Goal: Task Accomplishment & Management: Complete application form

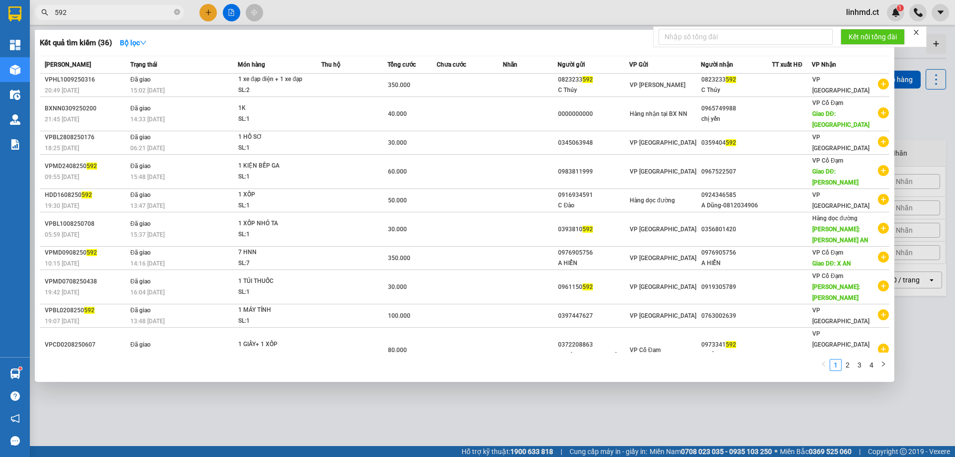
click at [139, 13] on input "592" at bounding box center [113, 12] width 117 height 11
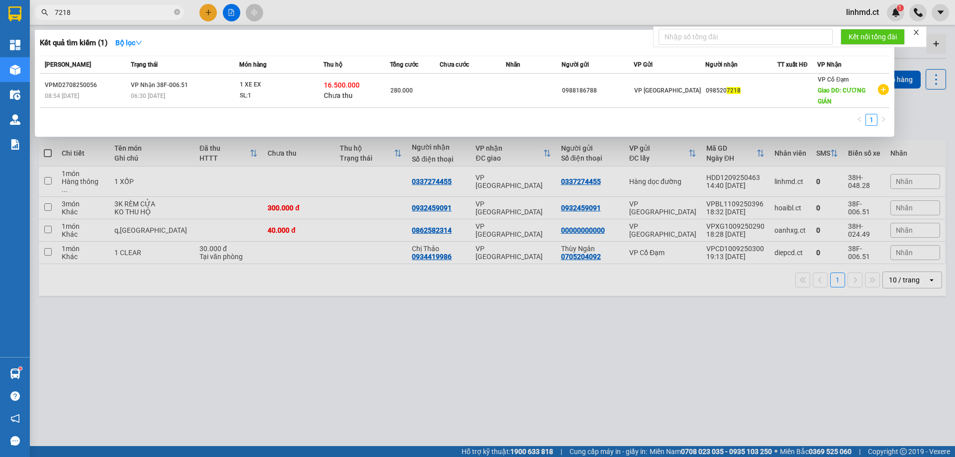
type input "7218"
click at [205, 12] on div at bounding box center [477, 228] width 955 height 457
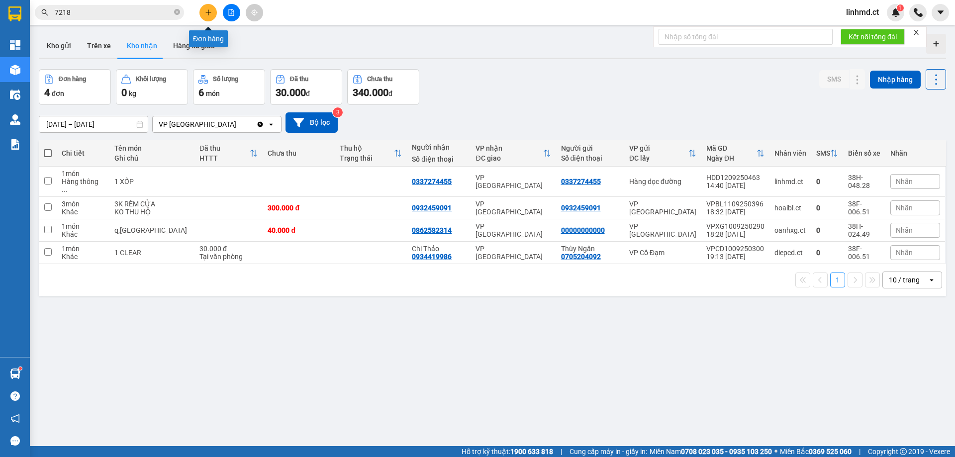
click at [205, 12] on icon "plus" at bounding box center [208, 12] width 7 height 7
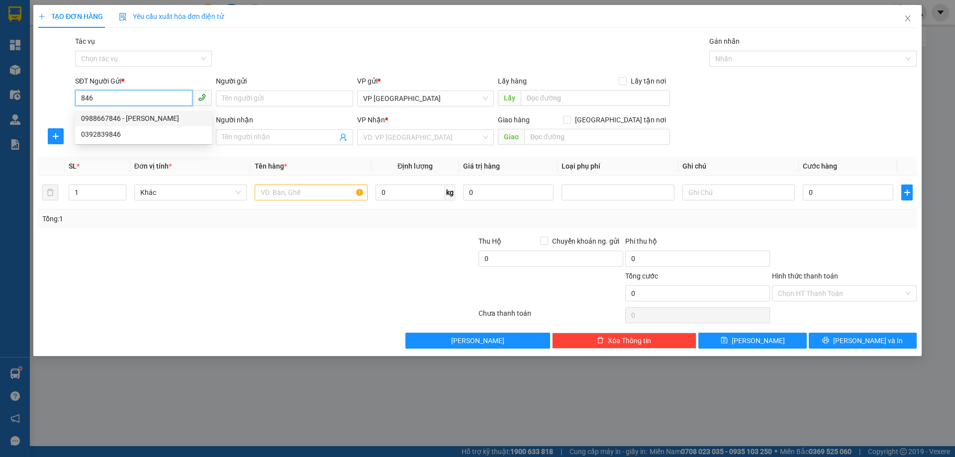
click at [130, 121] on div "0988667846 - [PERSON_NAME]" at bounding box center [143, 118] width 125 height 11
type input "0988667846"
type input "[PERSON_NAME]"
type input "0973936917"
type input "X HOA"
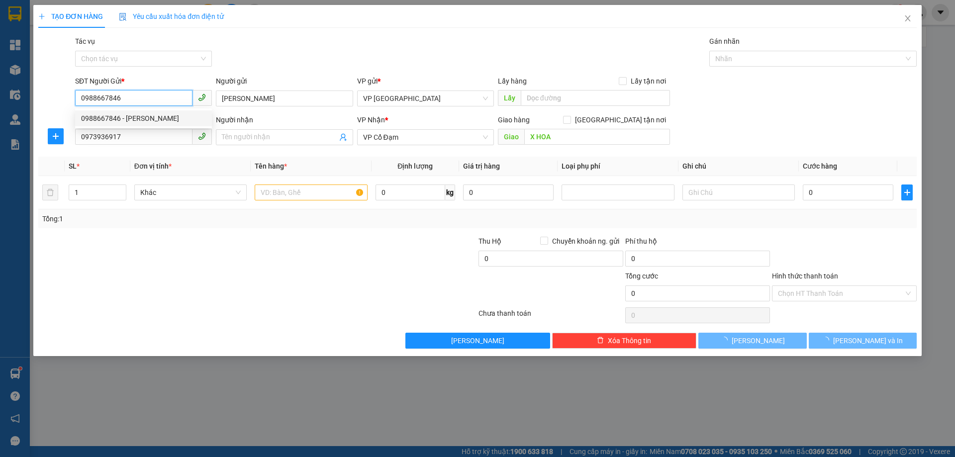
type input "50.000"
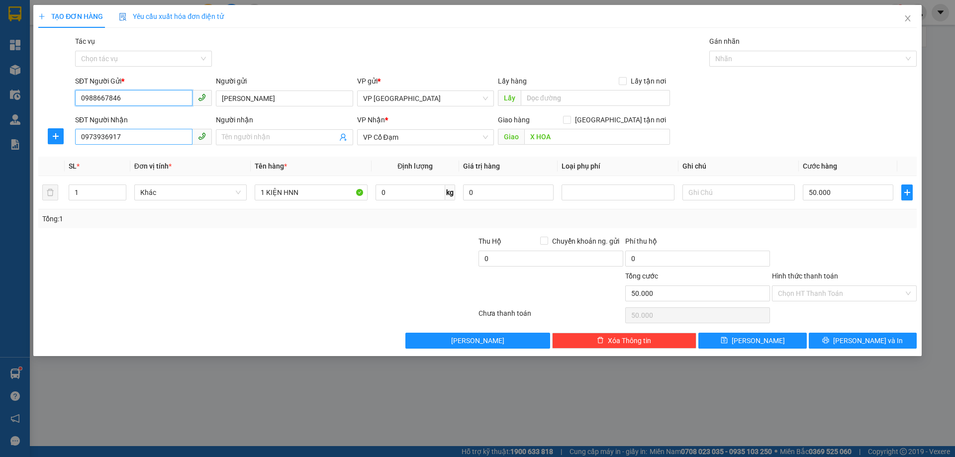
type input "0988667846"
click at [132, 132] on input "0973936917" at bounding box center [133, 137] width 117 height 16
type input "0763168297"
type input "X LIÊN"
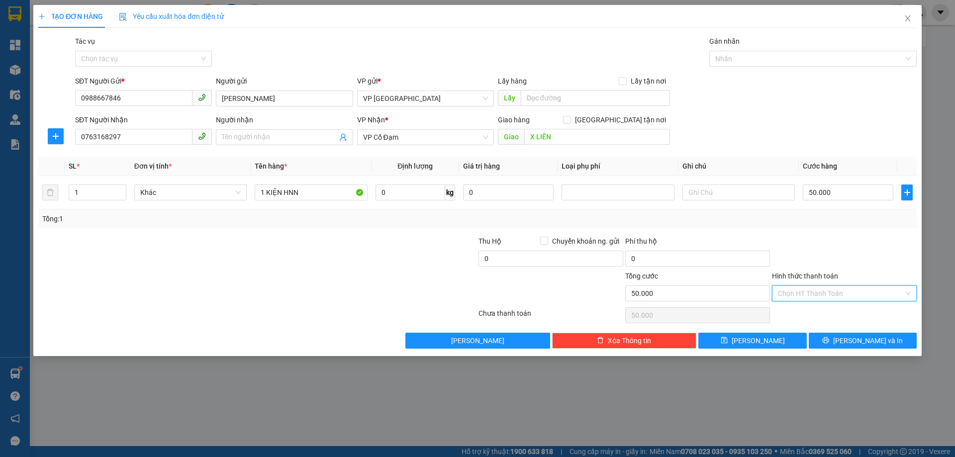
click at [800, 296] on input "Hình thức thanh toán" at bounding box center [841, 293] width 126 height 15
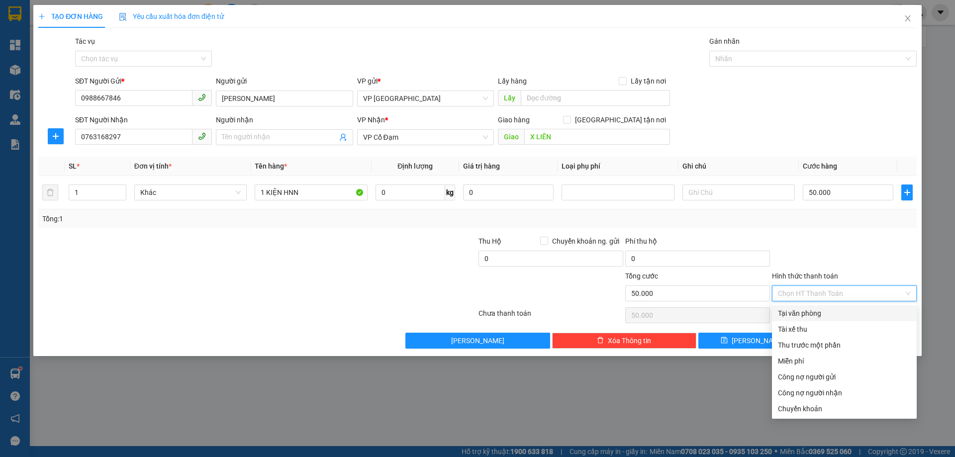
click at [804, 317] on div "Tại văn phòng" at bounding box center [844, 313] width 133 height 11
type input "0"
click at [829, 312] on div "Tại văn phòng" at bounding box center [844, 313] width 133 height 11
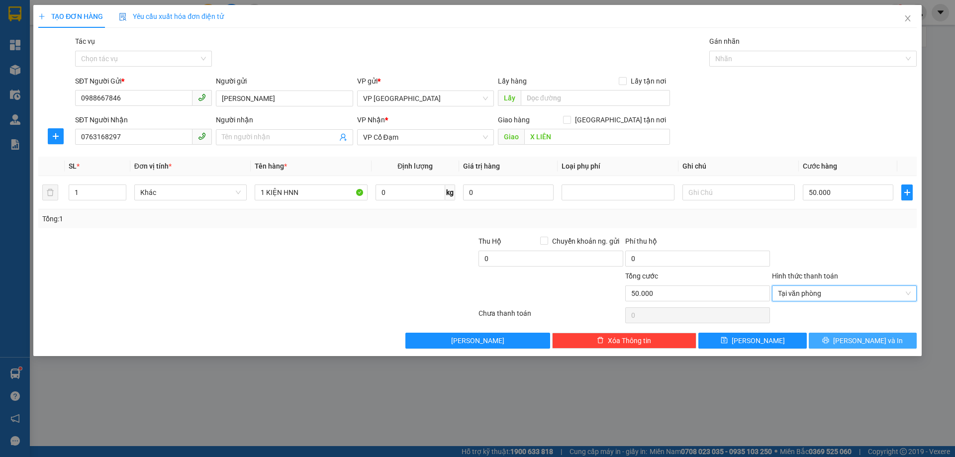
click at [842, 339] on button "[PERSON_NAME] và In" at bounding box center [862, 341] width 108 height 16
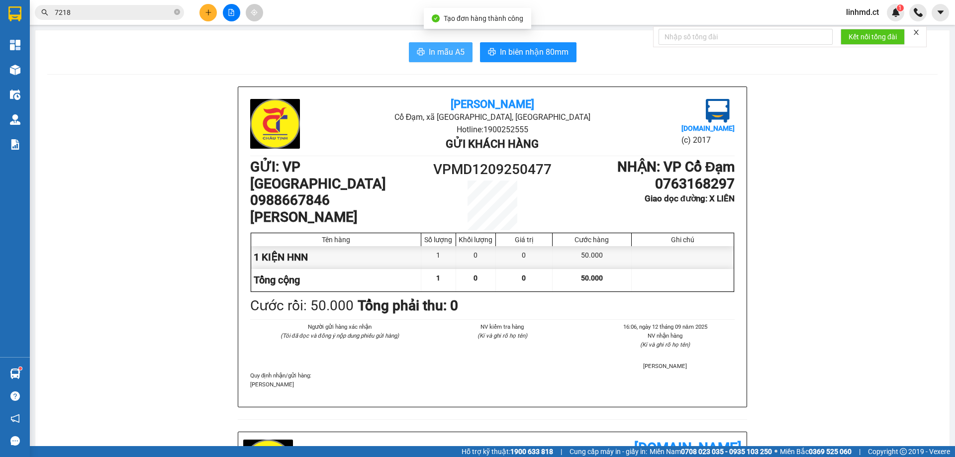
click at [429, 50] on span "In mẫu A5" at bounding box center [447, 52] width 36 height 12
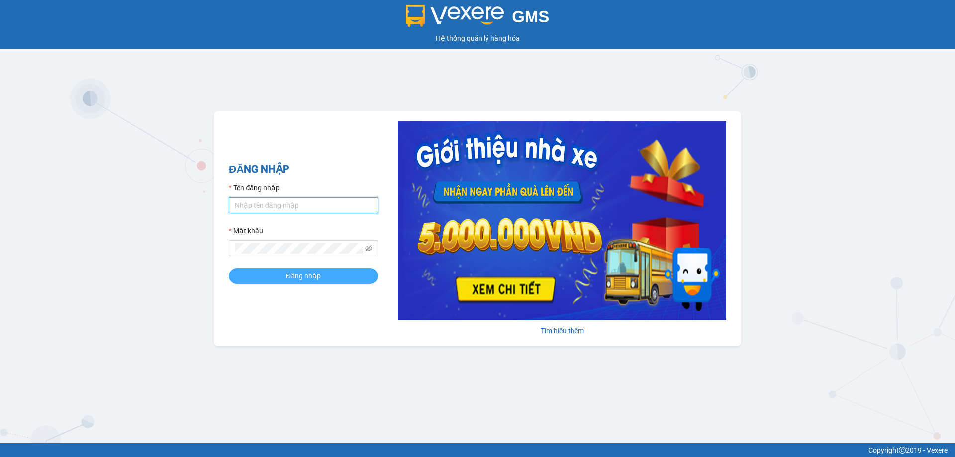
type input "linhmd.ct"
click at [283, 274] on button "Đăng nhập" at bounding box center [303, 276] width 149 height 16
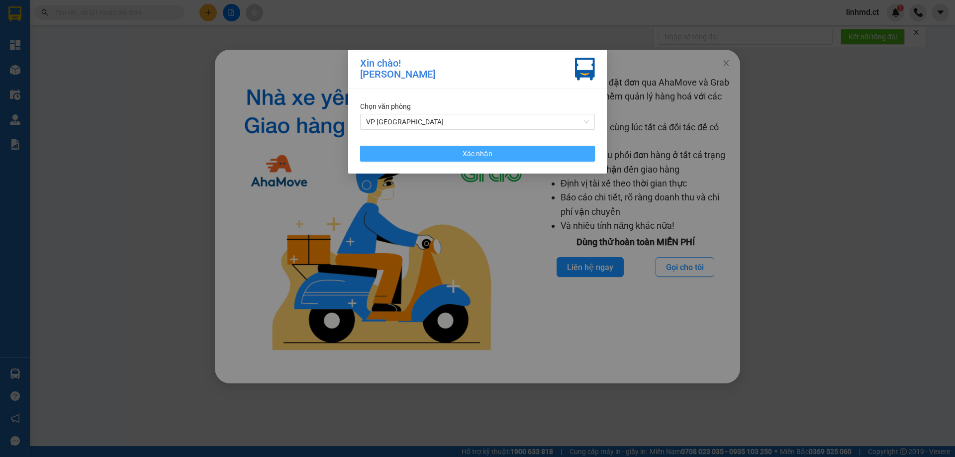
click at [486, 151] on span "Xác nhận" at bounding box center [477, 153] width 30 height 11
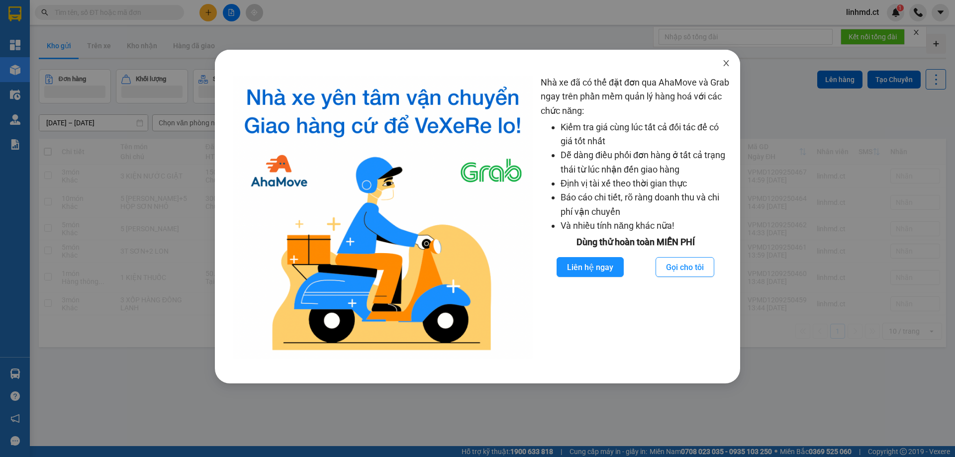
click at [725, 58] on span "Close" at bounding box center [726, 64] width 28 height 28
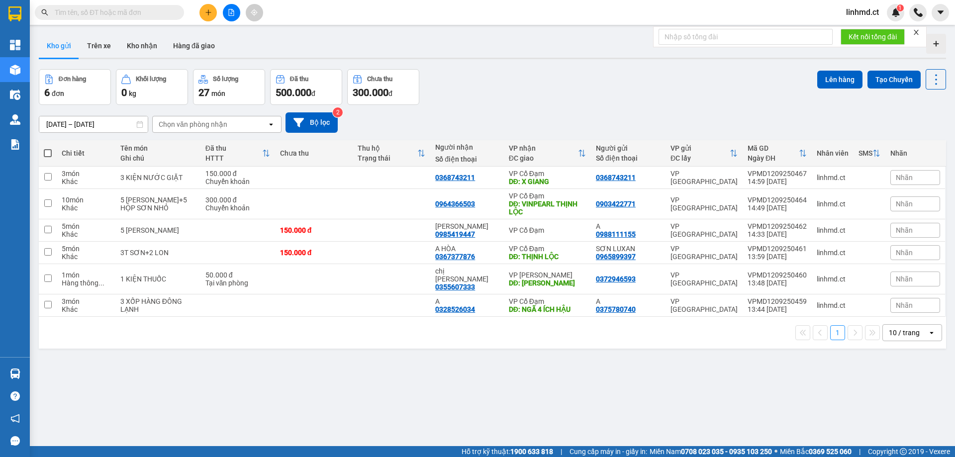
click at [199, 9] on button at bounding box center [207, 12] width 17 height 17
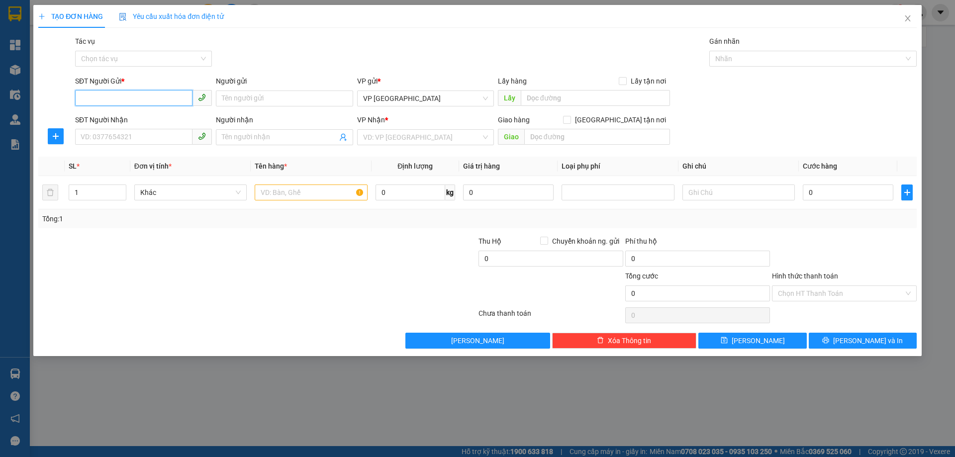
click at [163, 93] on input "SĐT Người Gửi *" at bounding box center [133, 98] width 117 height 16
click at [161, 115] on div "0988667846 - [PERSON_NAME]" at bounding box center [143, 118] width 125 height 11
type input "0988667846"
type input "[PERSON_NAME]"
type input "0973936917"
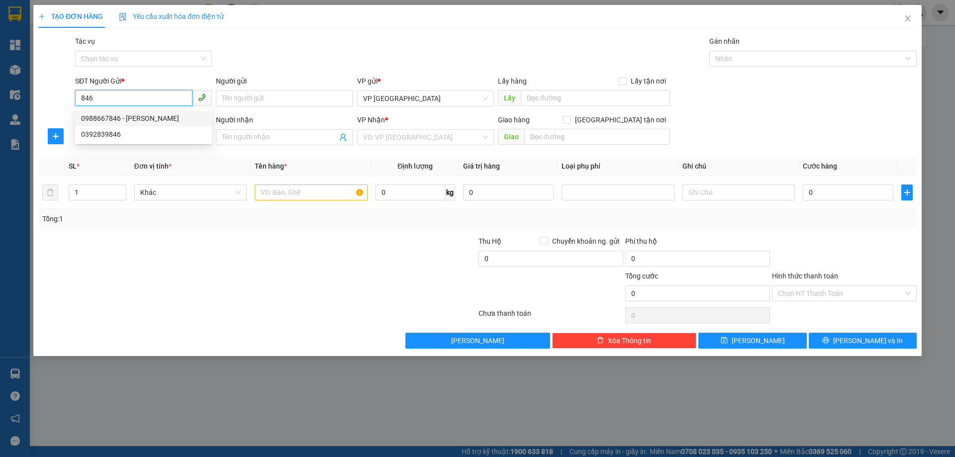
type input "X HOA"
type input "50.000"
type input "0988667846"
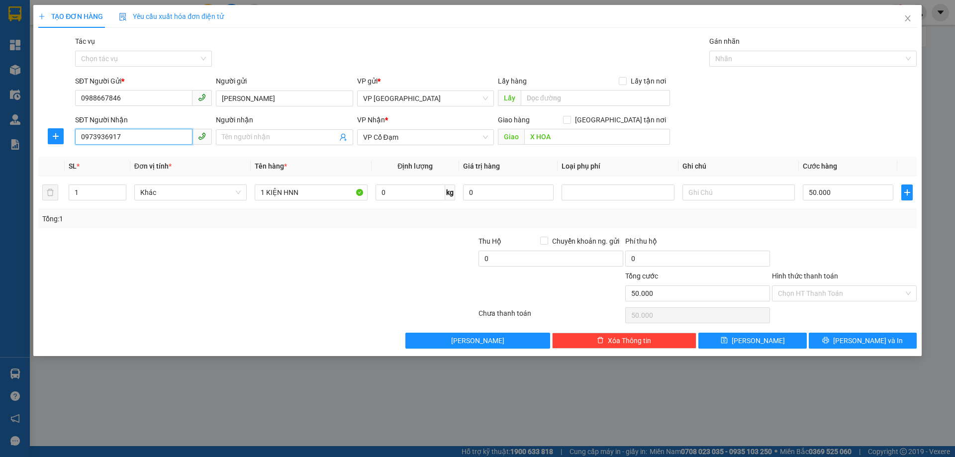
click at [152, 132] on input "0973936917" at bounding box center [133, 137] width 117 height 16
click at [117, 164] on div "0979891889 - C HUYỀN" at bounding box center [143, 157] width 137 height 16
type input "0979891889"
type input "C HUYỀN"
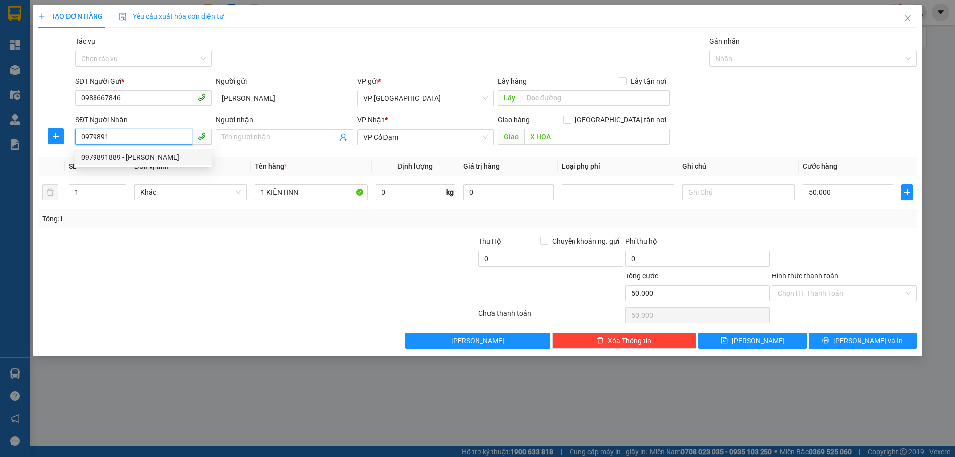
type input "X GIANG"
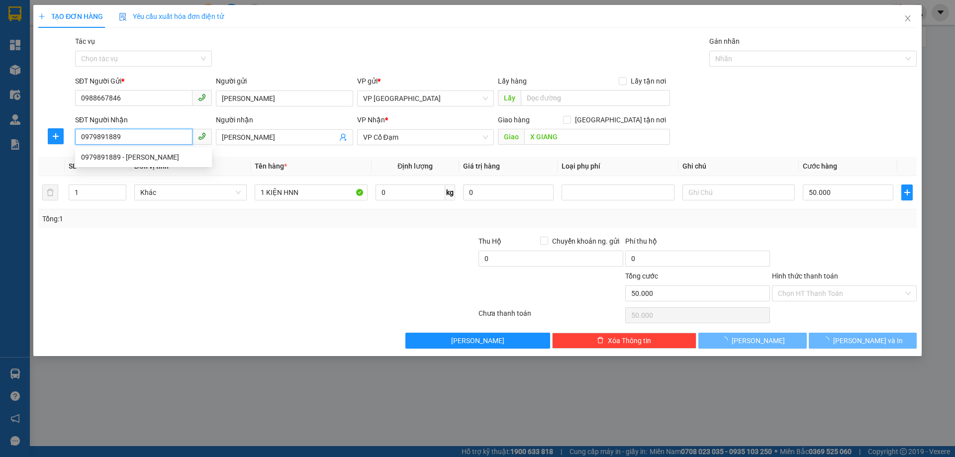
type input "70.000"
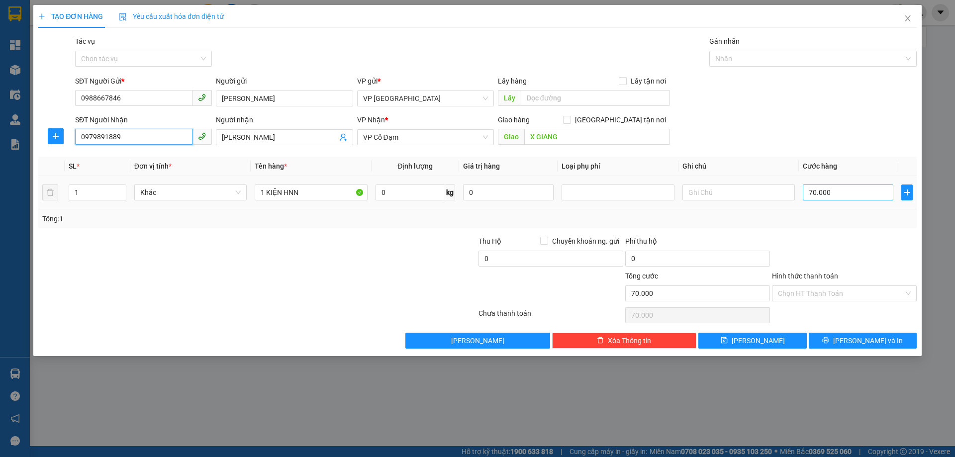
type input "0979891889"
click at [850, 196] on input "70.000" at bounding box center [847, 192] width 90 height 16
type input "5"
type input "50"
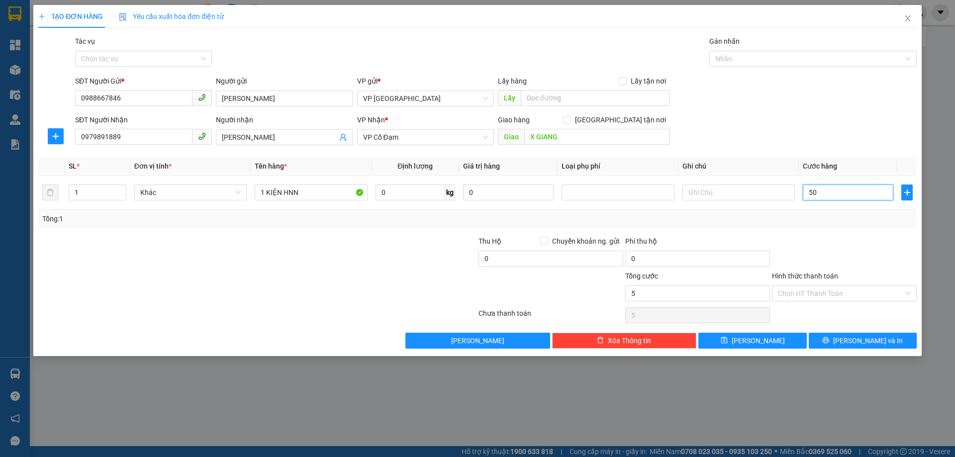
type input "50"
click at [790, 251] on div at bounding box center [844, 253] width 147 height 35
type input "50.000"
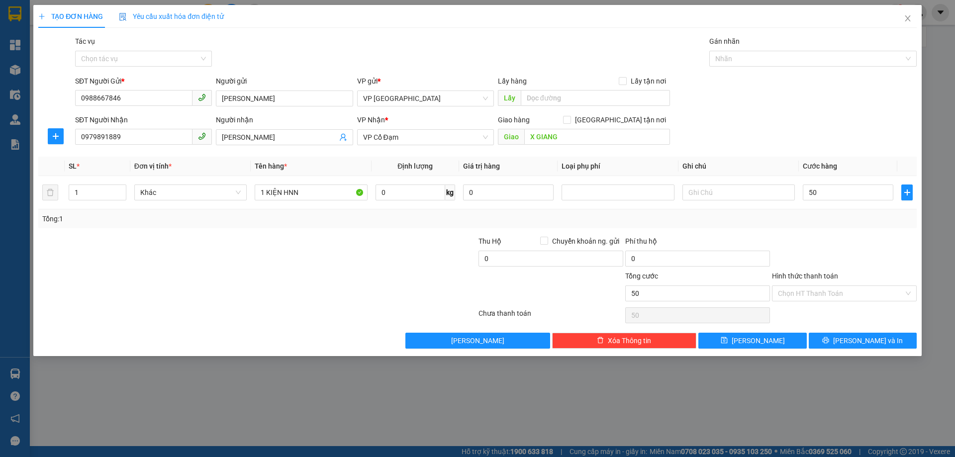
type input "50.000"
drag, startPoint x: 856, startPoint y: 287, endPoint x: 856, endPoint y: 296, distance: 9.0
click at [856, 288] on input "Hình thức thanh toán" at bounding box center [841, 293] width 126 height 15
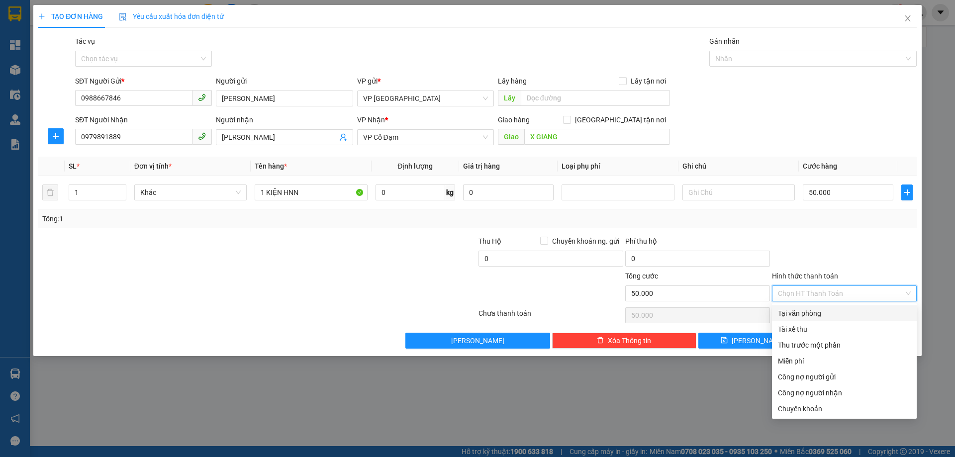
click at [842, 312] on div "Tại văn phòng" at bounding box center [844, 313] width 133 height 11
type input "0"
click at [811, 315] on div "Tại văn phòng" at bounding box center [844, 313] width 133 height 11
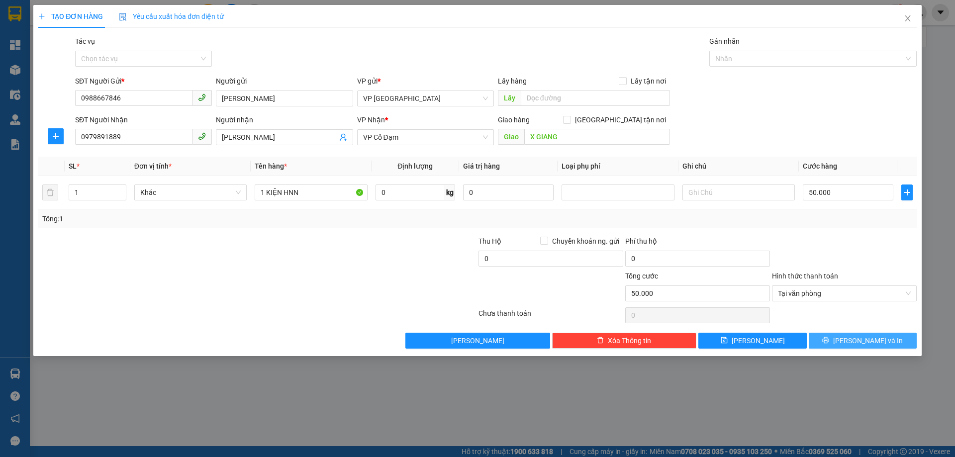
click at [826, 341] on button "[PERSON_NAME] và In" at bounding box center [862, 341] width 108 height 16
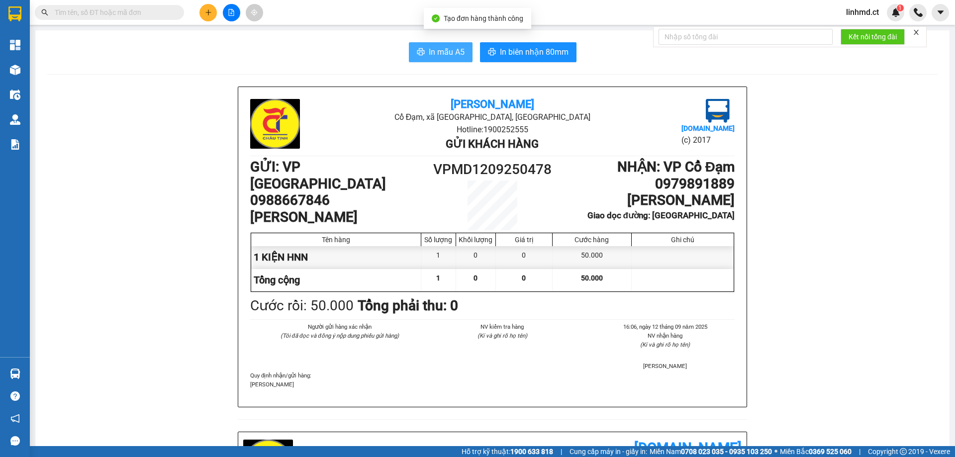
click at [430, 55] on span "In mẫu A5" at bounding box center [447, 52] width 36 height 12
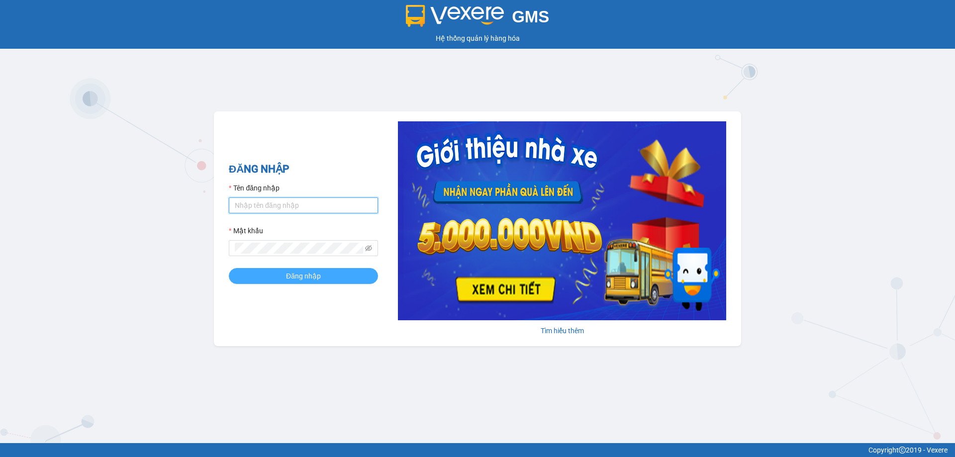
type input "linhmd.ct"
click at [280, 278] on button "Đăng nhập" at bounding box center [303, 276] width 149 height 16
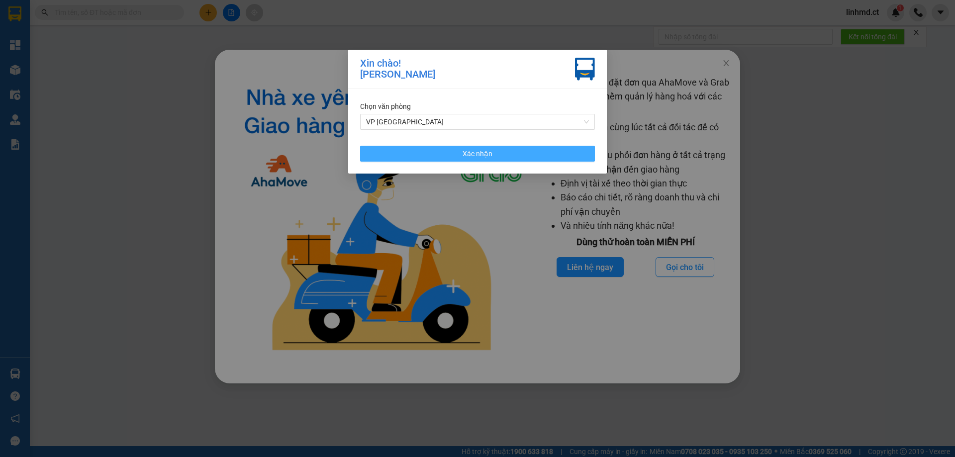
click at [511, 161] on button "Xác nhận" at bounding box center [477, 154] width 235 height 16
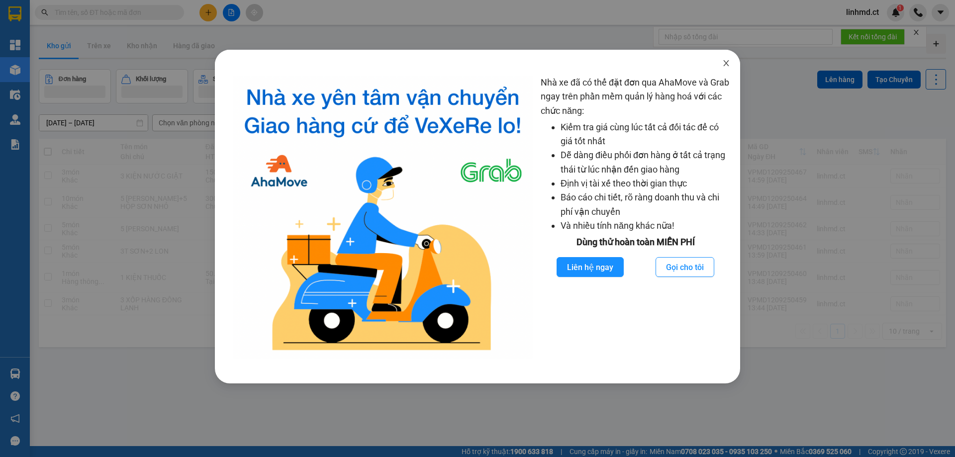
click at [723, 70] on span "Close" at bounding box center [726, 64] width 28 height 28
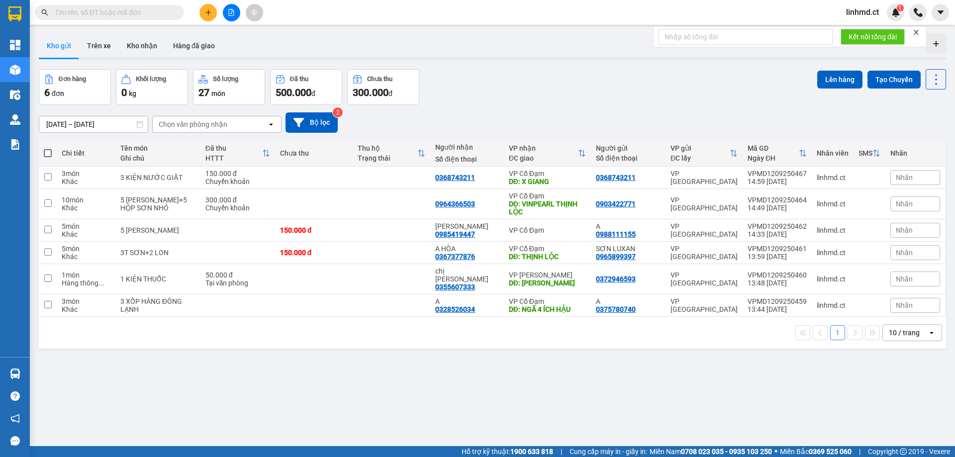
click at [208, 9] on icon "plus" at bounding box center [208, 12] width 7 height 7
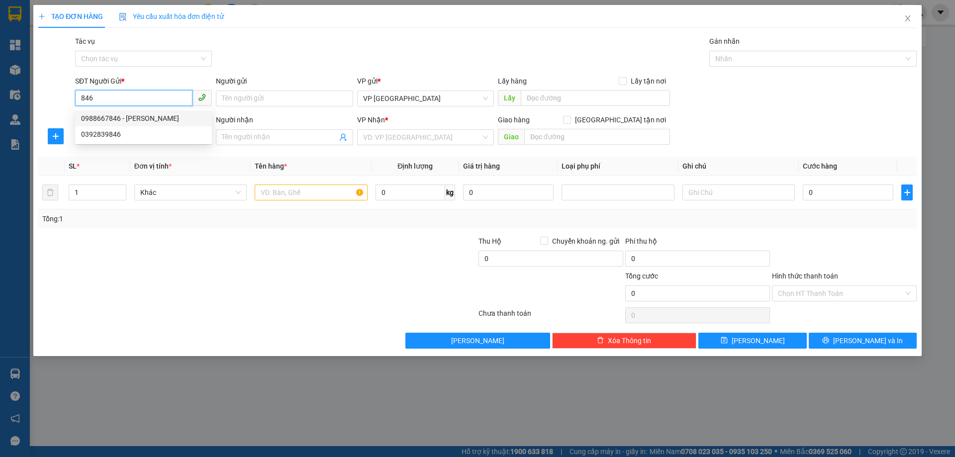
click at [137, 115] on div "0988667846 - [PERSON_NAME]" at bounding box center [143, 118] width 125 height 11
type input "0988667846"
type input "[PERSON_NAME]"
type input "0973936917"
type input "X HOA"
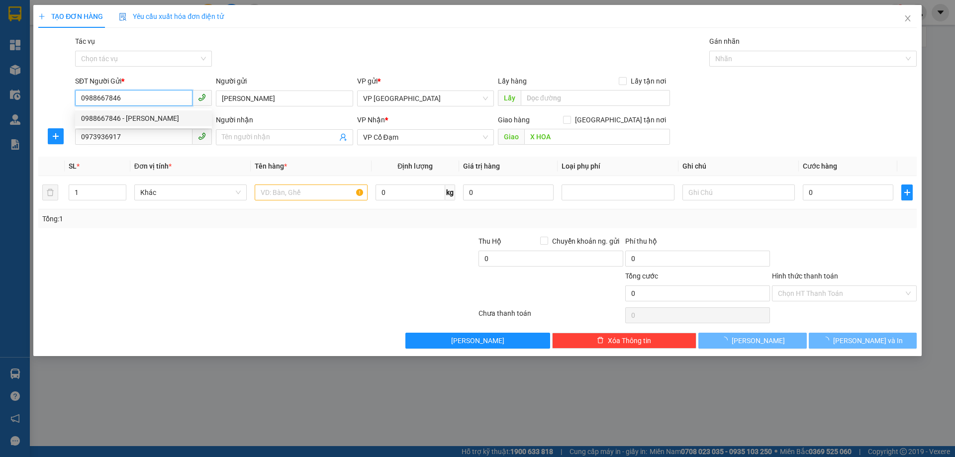
type input "50.000"
type input "0988667846"
click at [132, 126] on div "SĐT Người Nhận" at bounding box center [143, 121] width 137 height 15
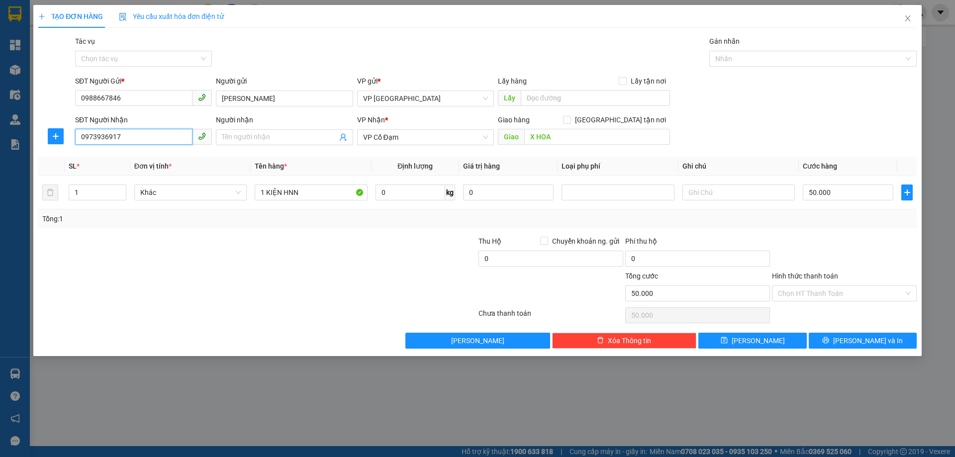
click at [132, 135] on input "0973936917" at bounding box center [133, 137] width 117 height 16
type input "0988631566"
click at [550, 139] on input "X HOA" at bounding box center [597, 137] width 146 height 16
type input "X LIÊN"
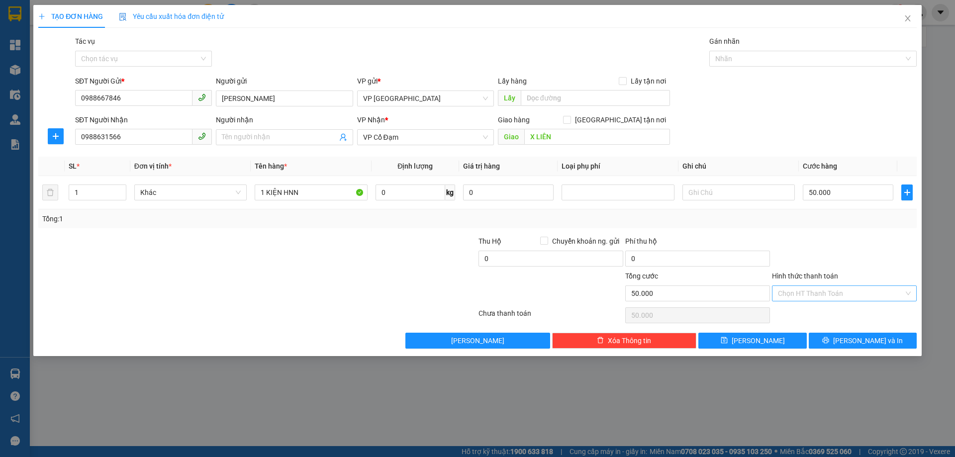
click at [819, 290] on input "Hình thức thanh toán" at bounding box center [841, 293] width 126 height 15
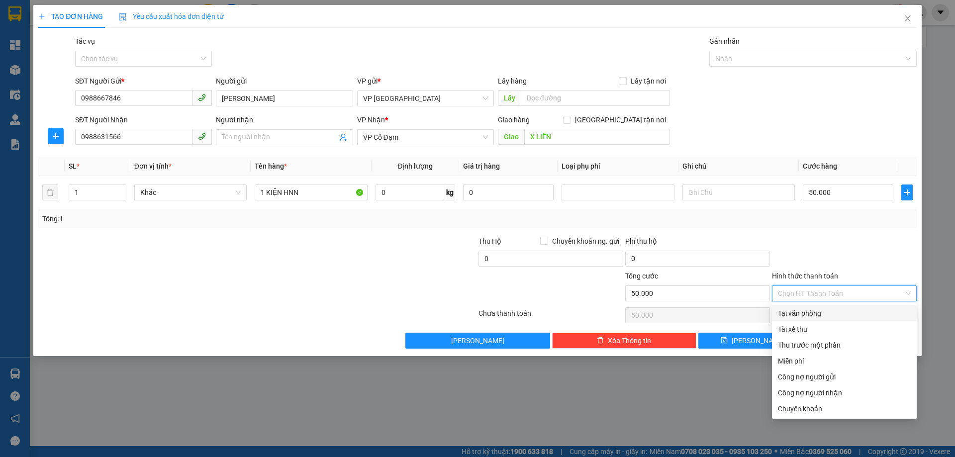
click at [823, 317] on div "Tại văn phòng" at bounding box center [844, 313] width 133 height 11
type input "0"
click at [788, 315] on div "Tại văn phòng" at bounding box center [844, 313] width 133 height 11
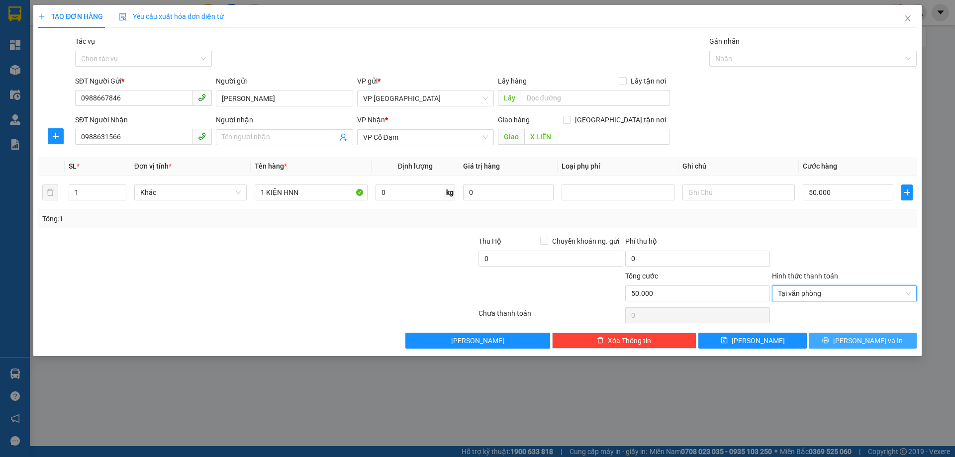
click at [841, 336] on button "[PERSON_NAME] và In" at bounding box center [862, 341] width 108 height 16
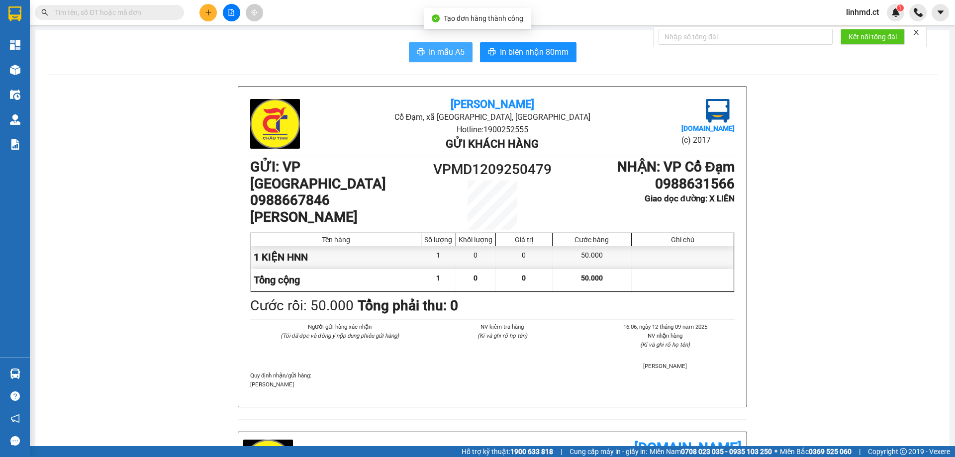
click at [435, 47] on span "In mẫu A5" at bounding box center [447, 52] width 36 height 12
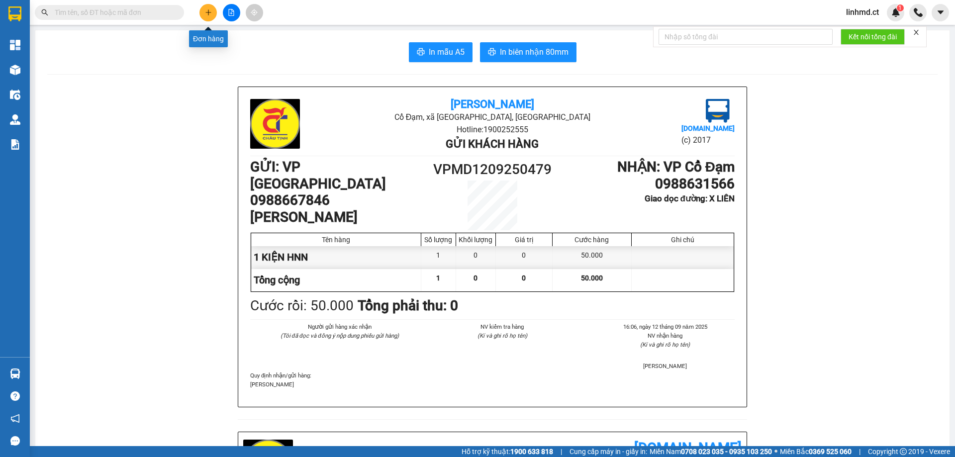
click at [211, 11] on icon "plus" at bounding box center [208, 12] width 7 height 7
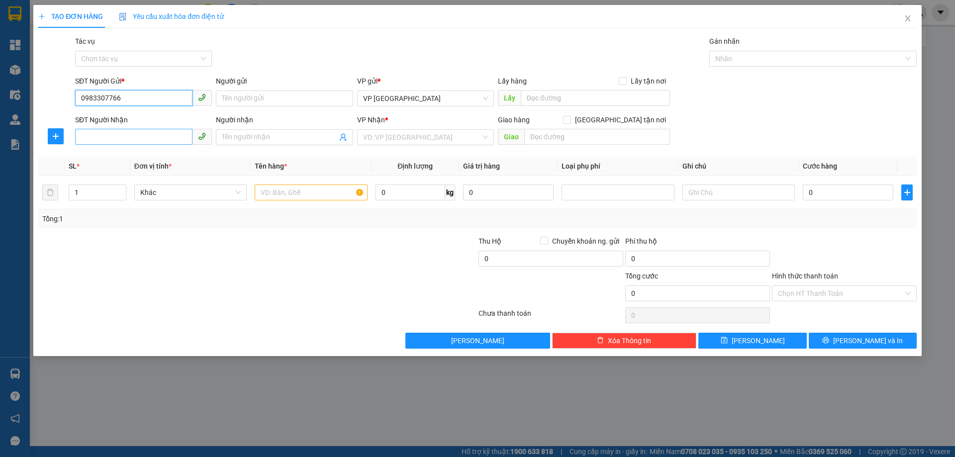
type input "0983307766"
click at [161, 139] on input "SĐT Người Nhận" at bounding box center [133, 137] width 117 height 16
type input "0989919207"
click at [382, 134] on input "search" at bounding box center [422, 137] width 118 height 15
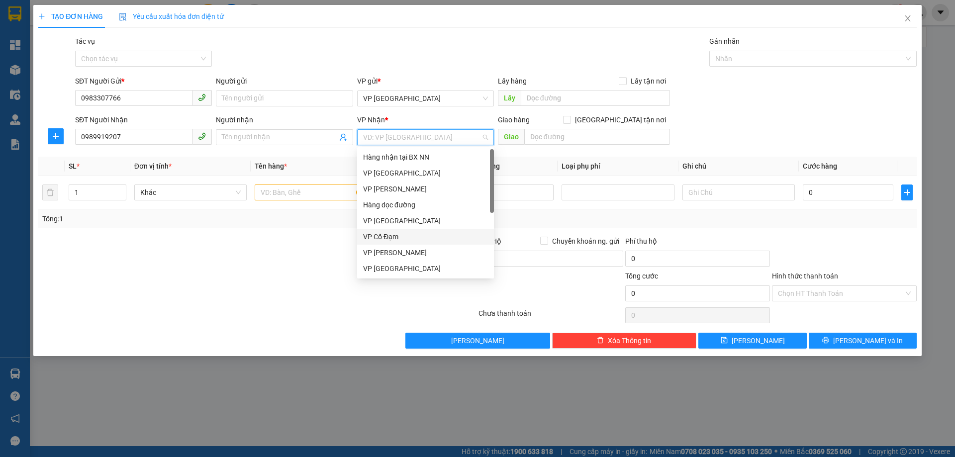
click at [395, 237] on div "VP Cổ Đạm" at bounding box center [425, 236] width 125 height 11
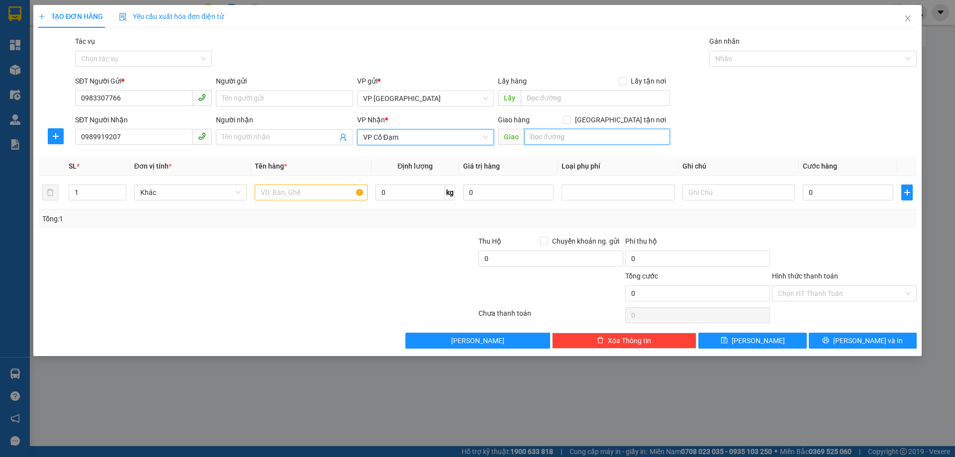
click at [585, 137] on input "text" at bounding box center [597, 137] width 146 height 16
type input "THẠCH KIM"
click at [290, 193] on input "text" at bounding box center [311, 192] width 112 height 16
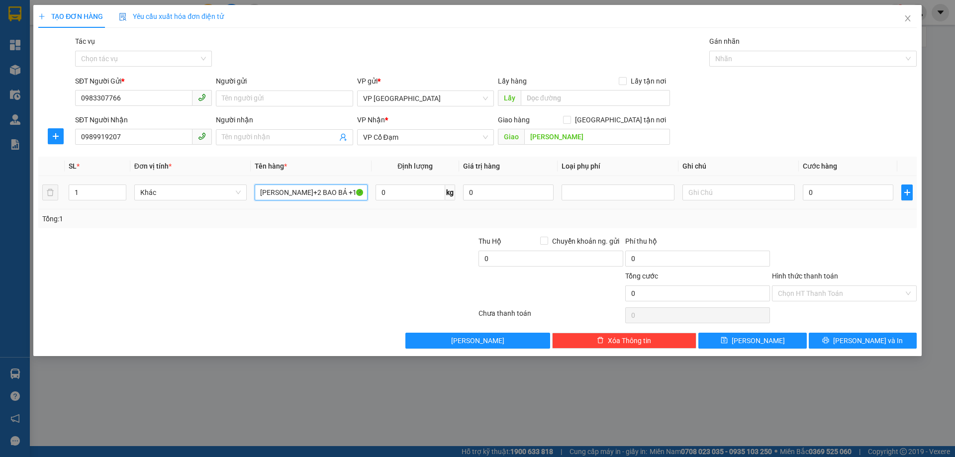
scroll to position [0, 6]
type input "6 THÙNG SƠN+2 BAO BẢ +1 KIỆN"
click at [63, 191] on tr "1 Khác 6 THÙNG SƠN+2 BAO BẢ +1 KIỆN 0 kg 0 0" at bounding box center [477, 192] width 878 height 33
type input "9"
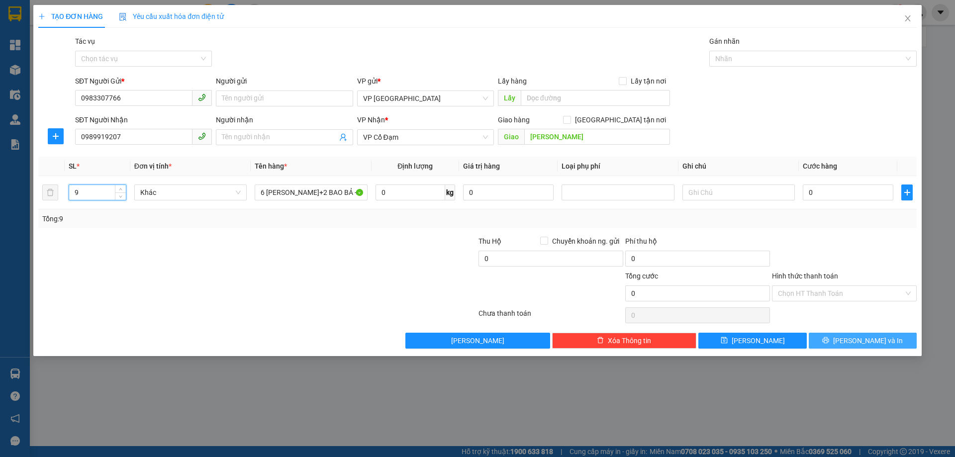
click at [849, 334] on button "[PERSON_NAME] và In" at bounding box center [862, 341] width 108 height 16
click at [857, 343] on span "[PERSON_NAME] và In" at bounding box center [868, 340] width 70 height 11
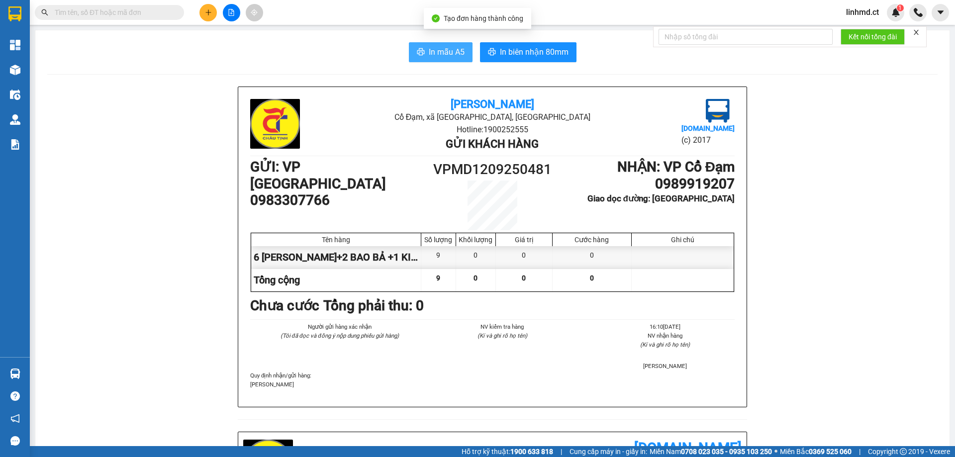
click at [446, 52] on span "In mẫu A5" at bounding box center [447, 52] width 36 height 12
